Goal: Task Accomplishment & Management: Use online tool/utility

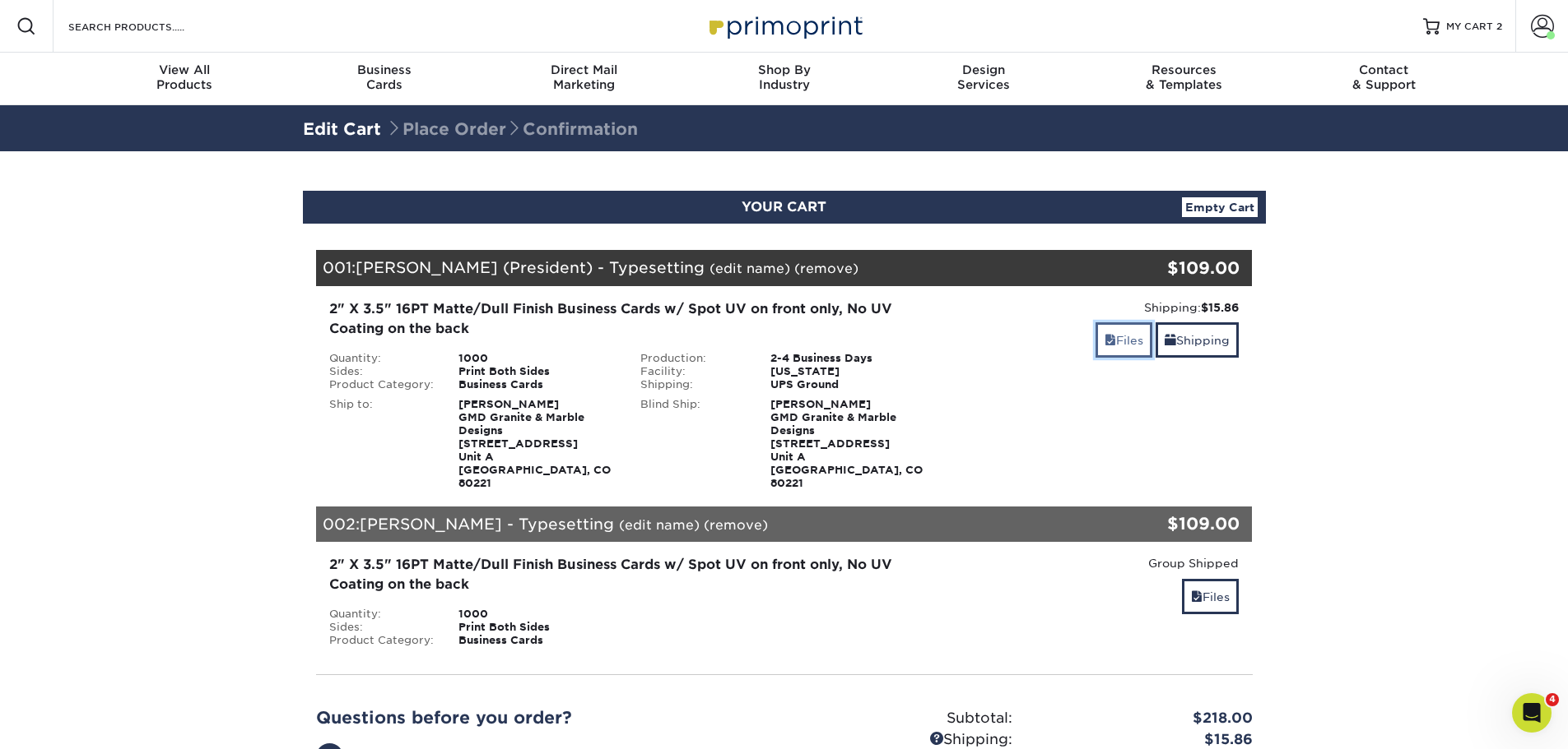
click at [1111, 334] on link "Files" at bounding box center [1124, 340] width 56 height 35
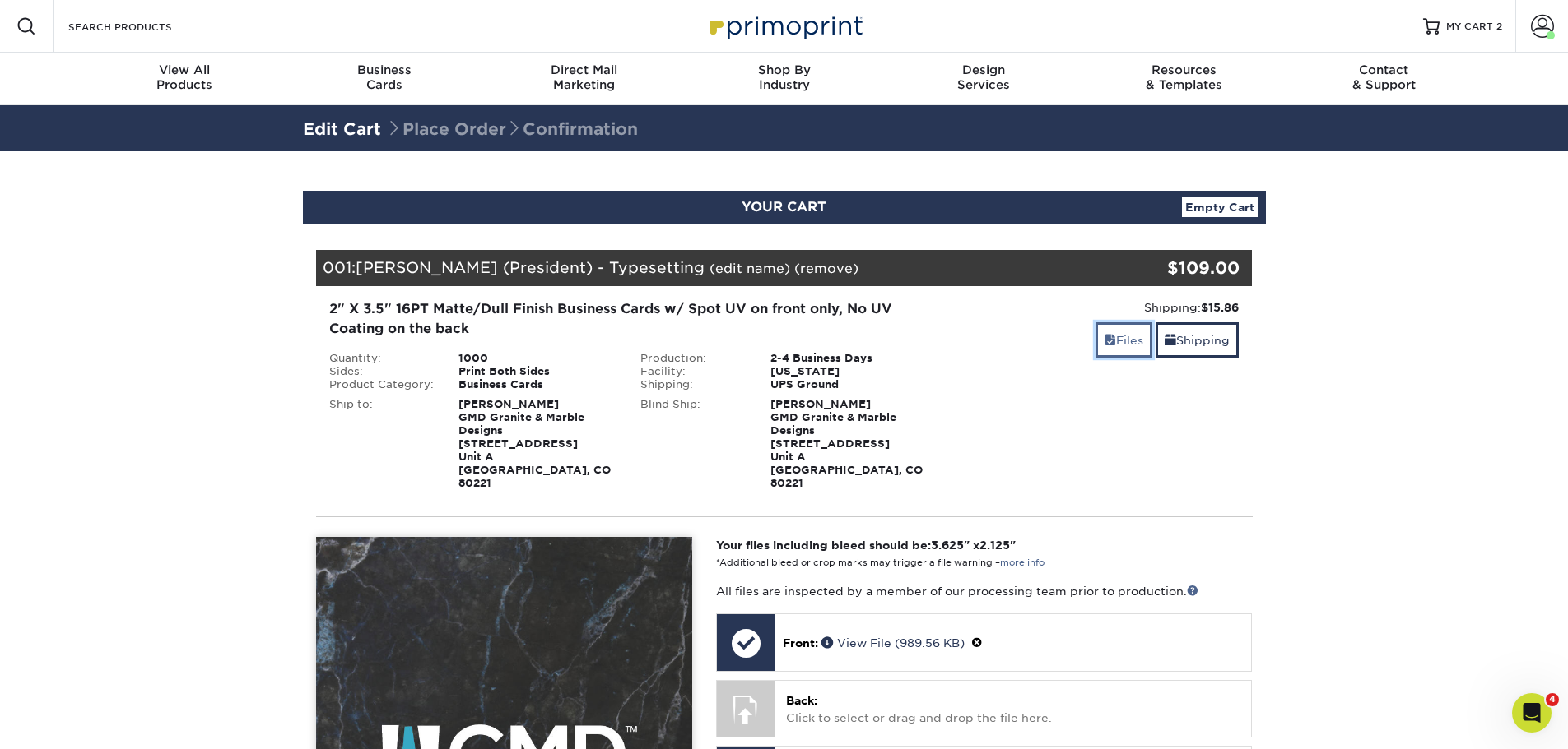
click at [1123, 342] on link "Files" at bounding box center [1124, 340] width 56 height 35
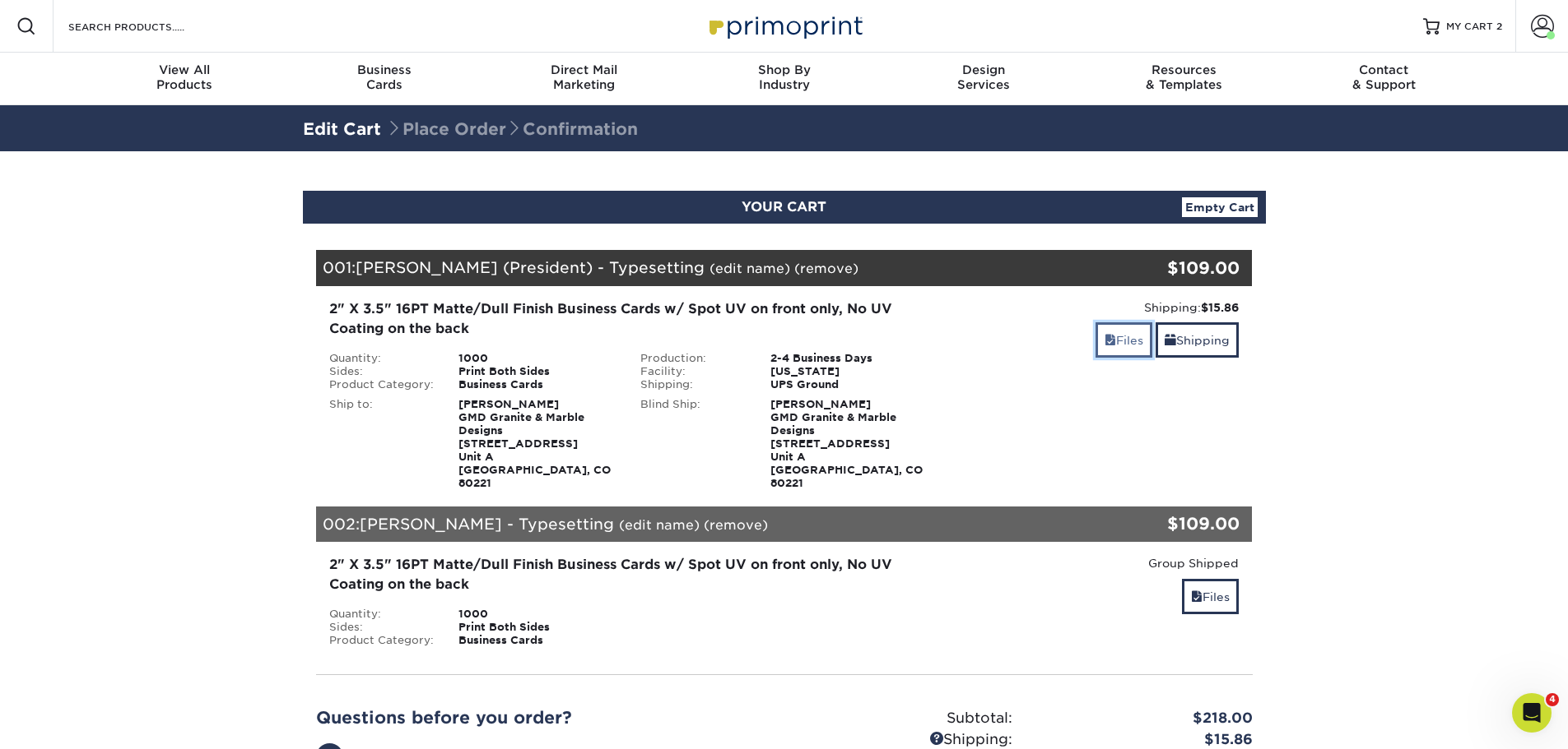
click at [1129, 349] on link "Files" at bounding box center [1124, 340] width 56 height 35
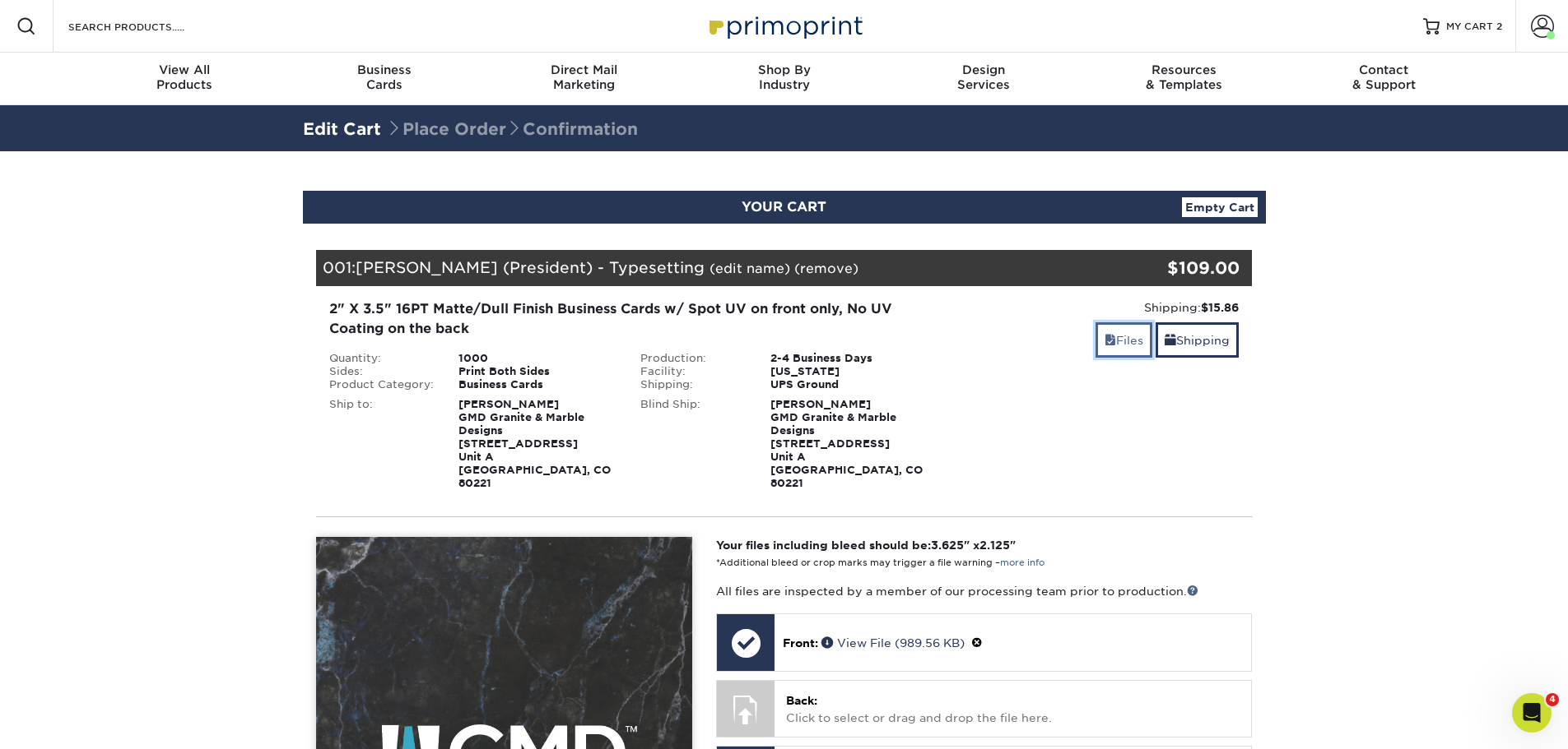
click at [1129, 349] on link "Files" at bounding box center [1124, 340] width 56 height 35
